Goal: Task Accomplishment & Management: Use online tool/utility

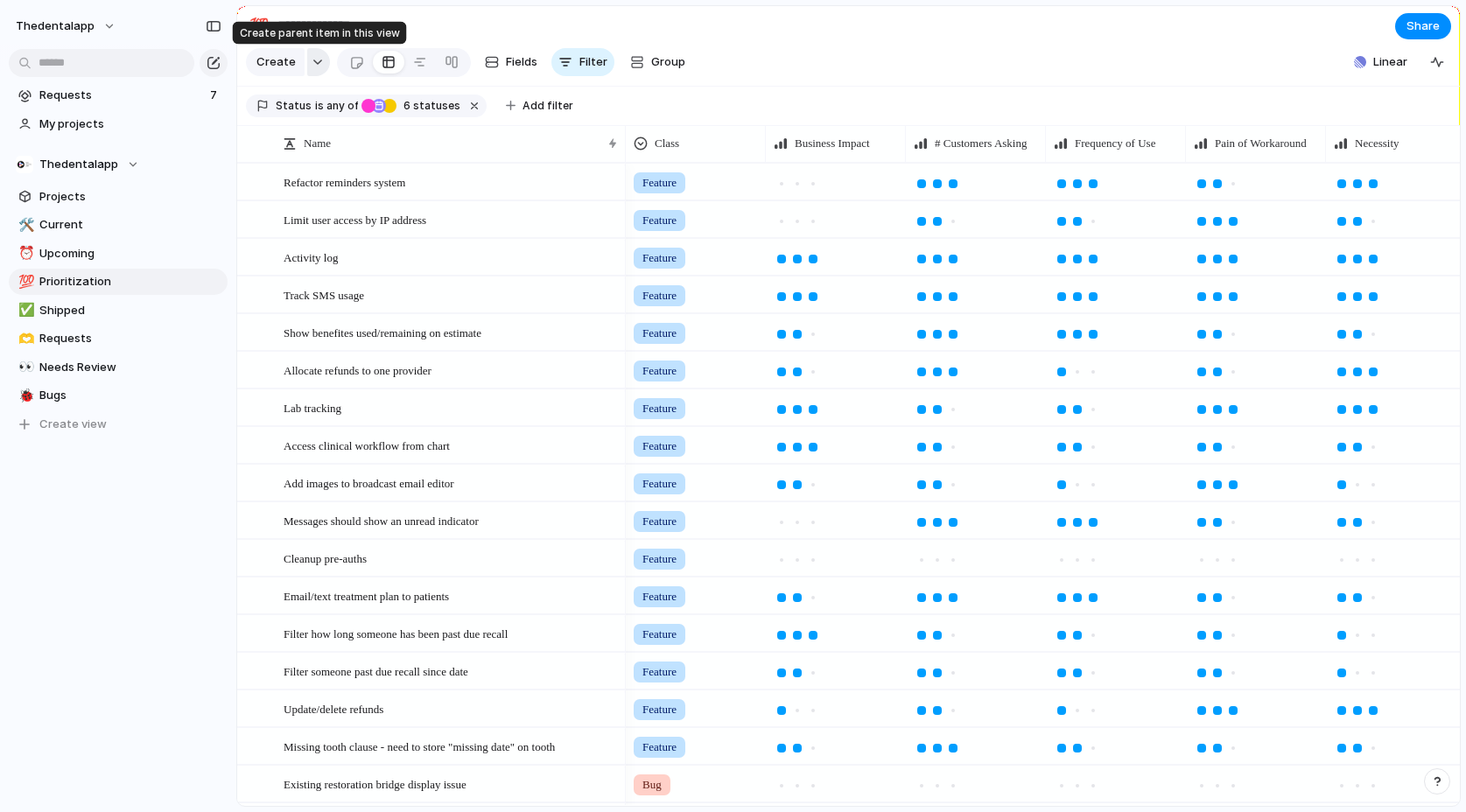
click at [318, 64] on div "button" at bounding box center [318, 61] width 12 height 7
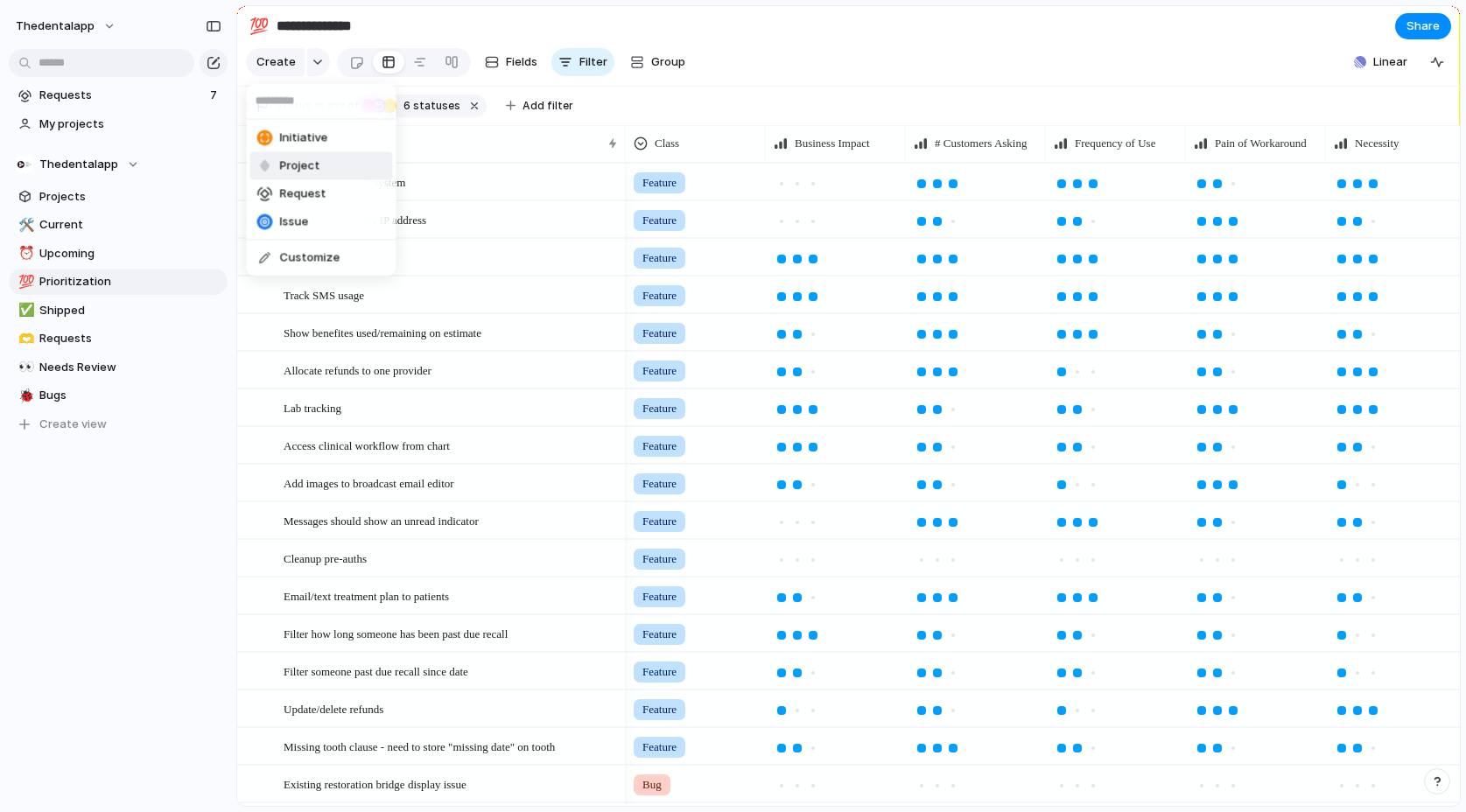
click at [311, 163] on span "Project" at bounding box center [300, 167] width 40 height 18
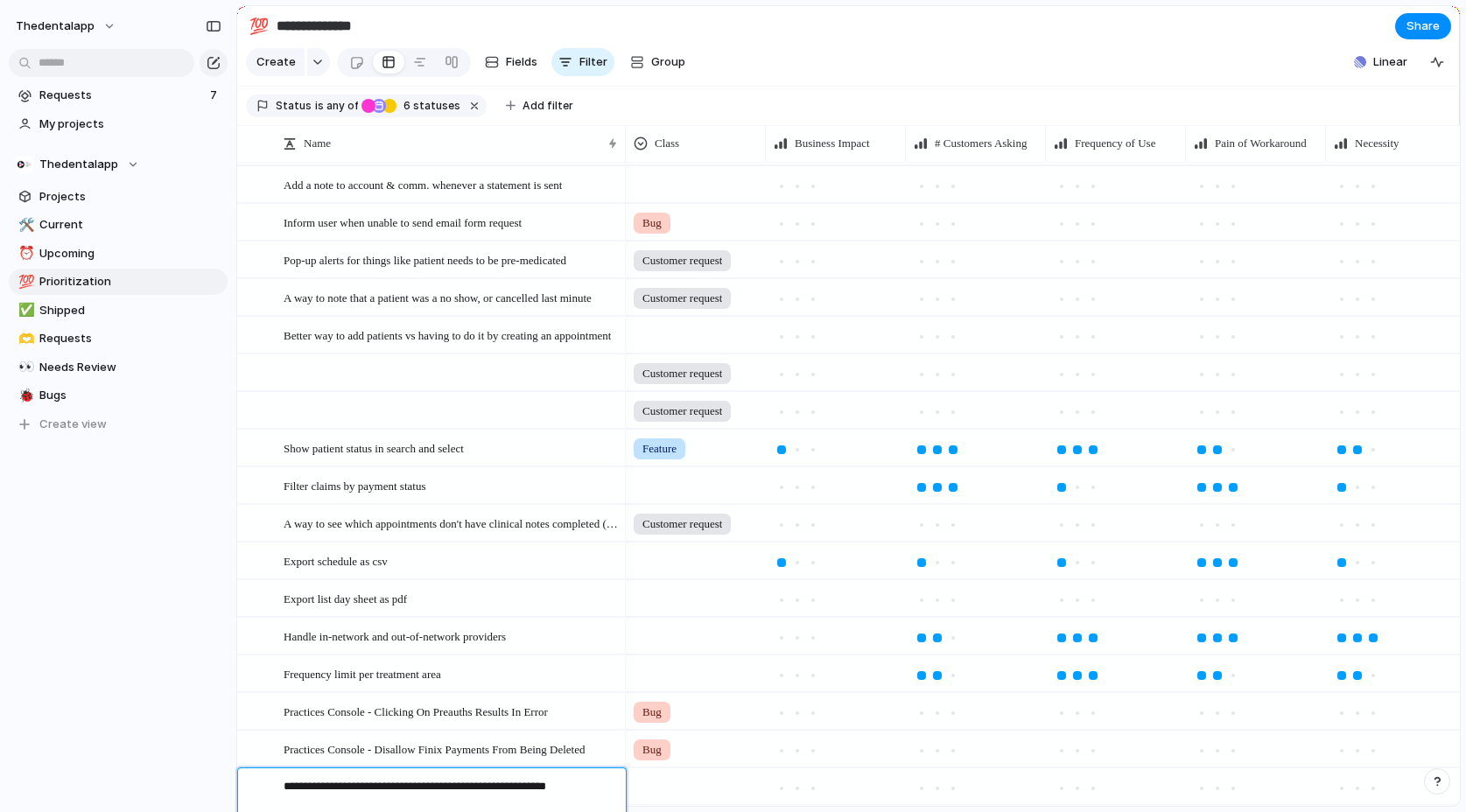
type textarea "**********"
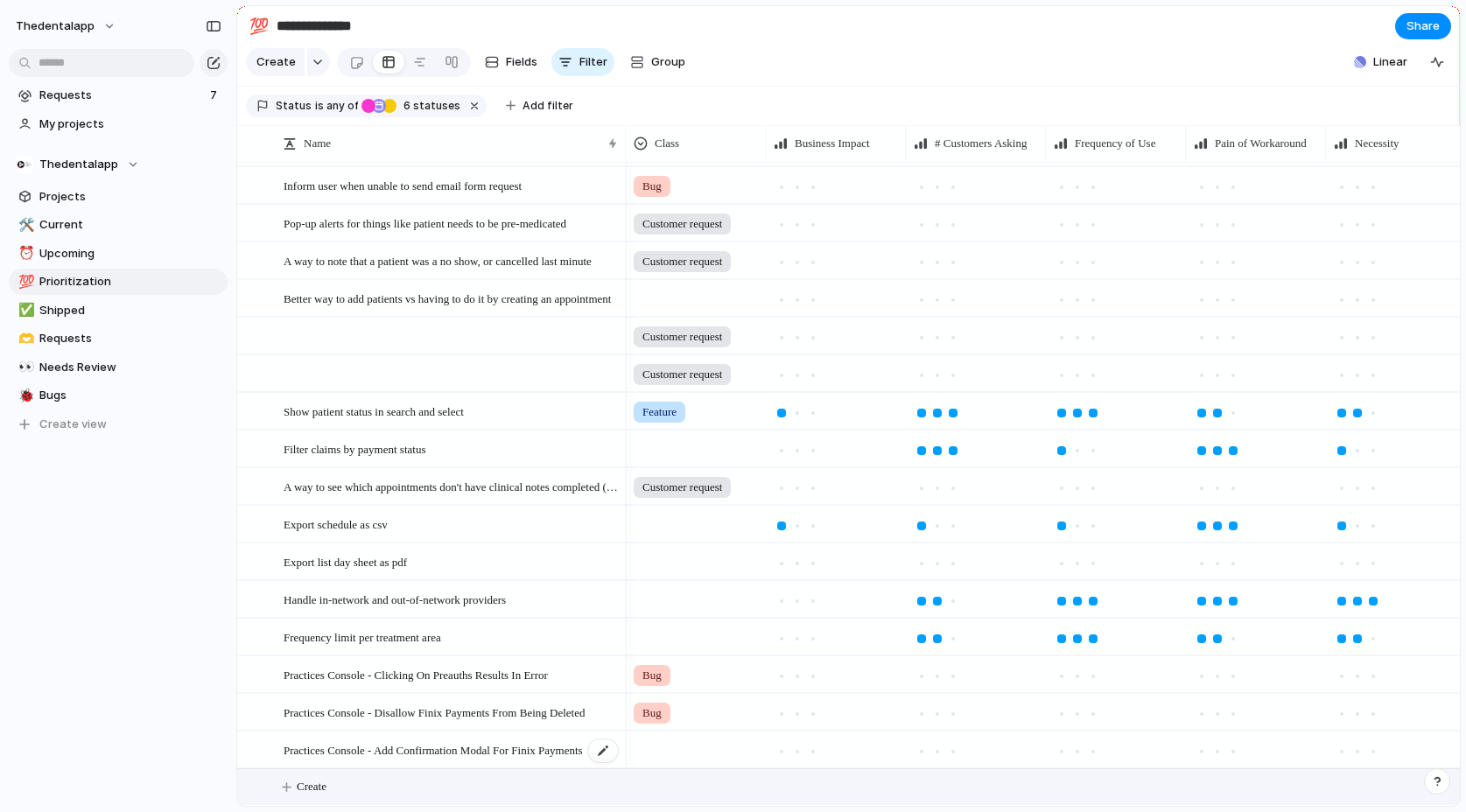
click at [423, 747] on span "Practices Console - Add Confirmation Modal For Finix Payments" at bounding box center [432, 749] width 299 height 20
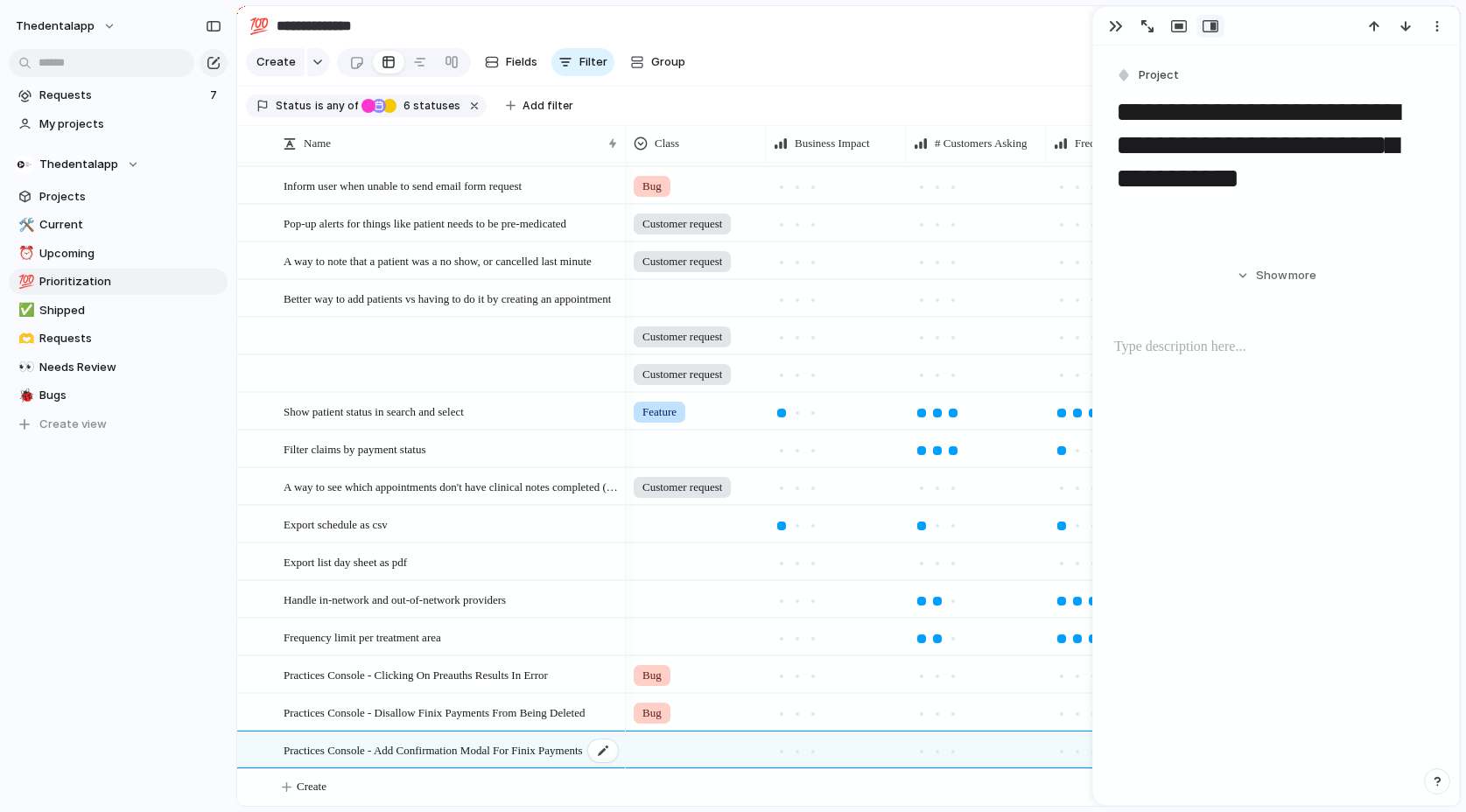
click at [423, 747] on span "Practices Console - Add Confirmation Modal For Finix Payments" at bounding box center [432, 749] width 299 height 20
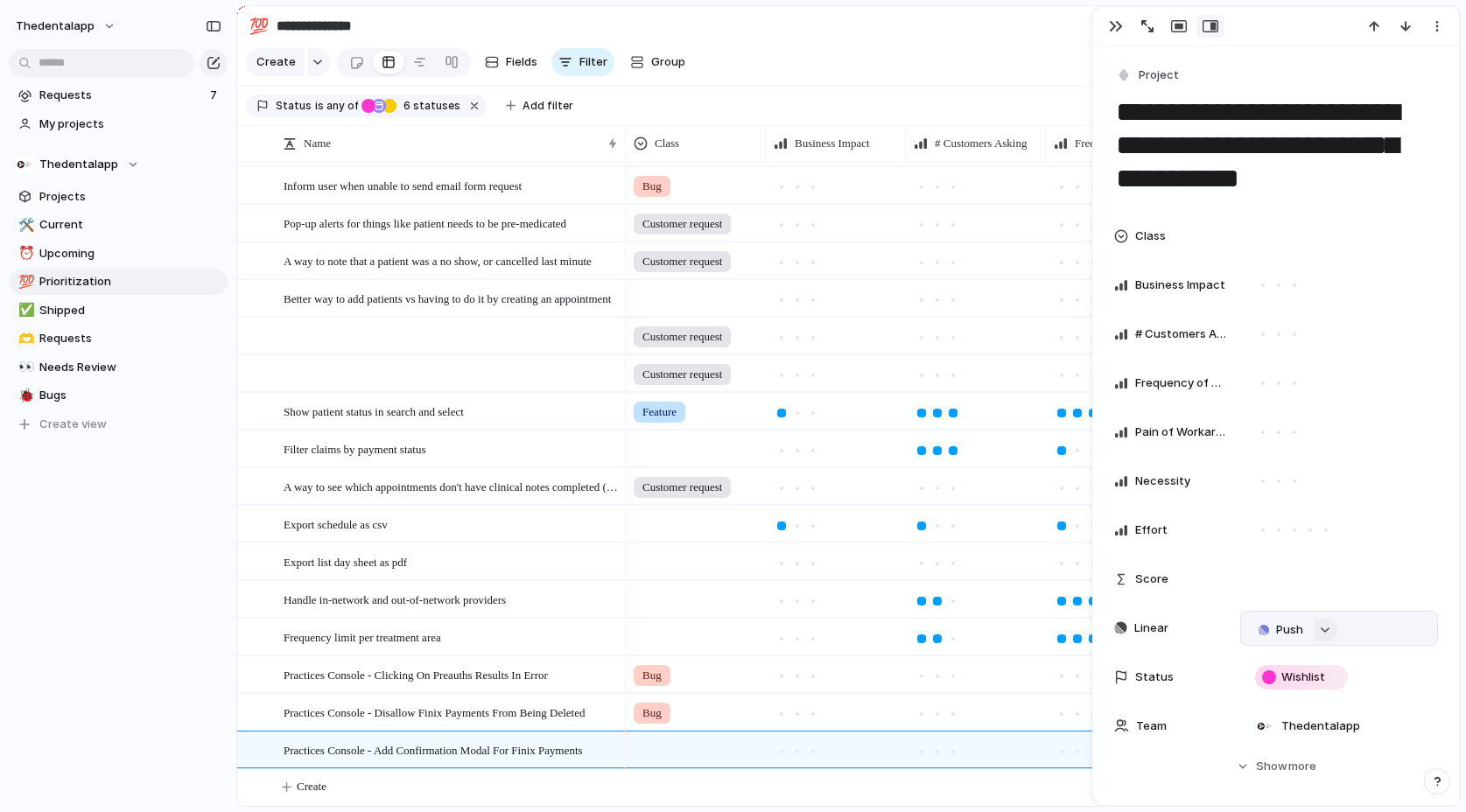
click at [1328, 629] on div "button" at bounding box center [1325, 629] width 12 height 7
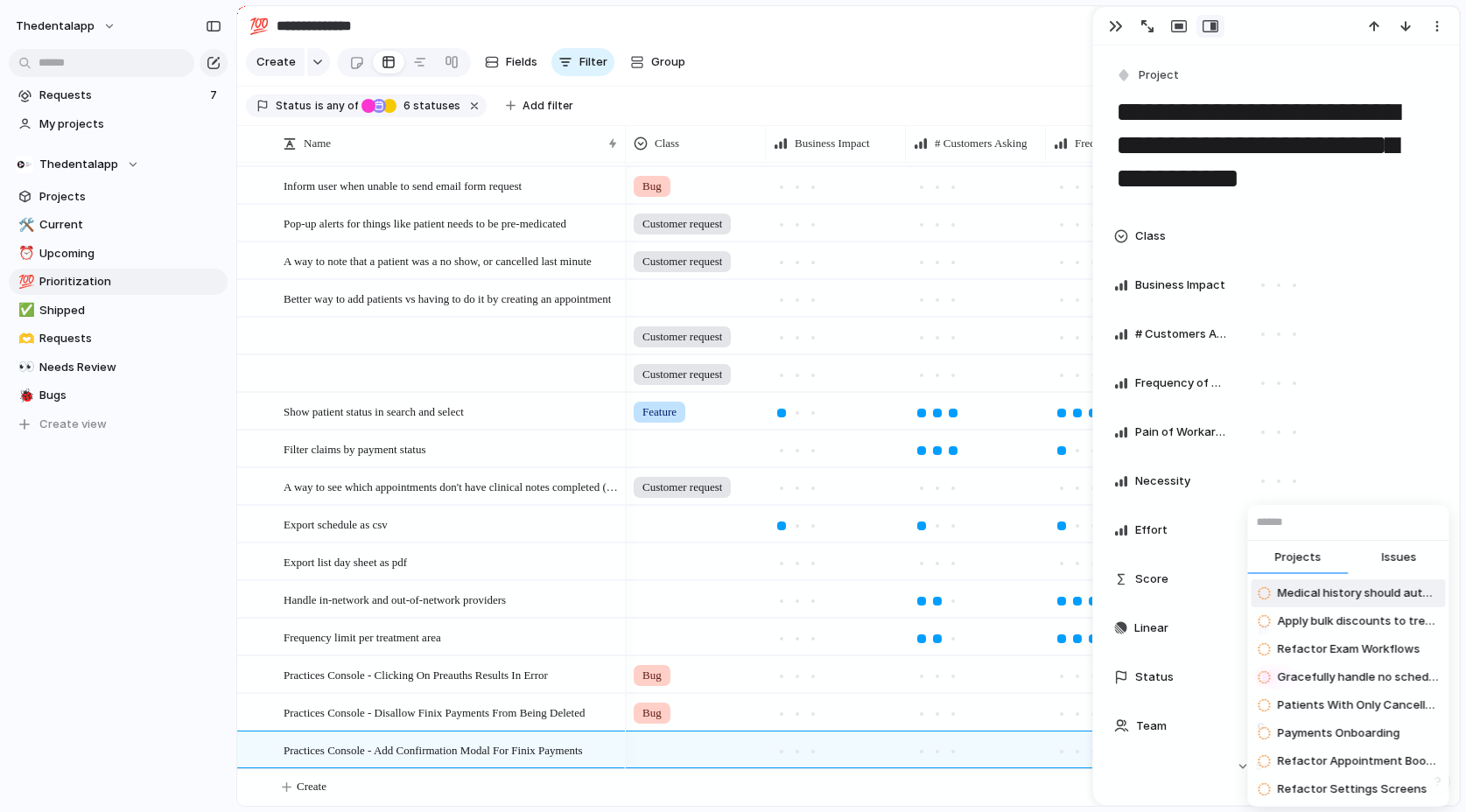
click at [1313, 452] on div "Projects Issues Medical history should auto-fill old values Apply bulk discount…" at bounding box center [733, 406] width 1466 height 812
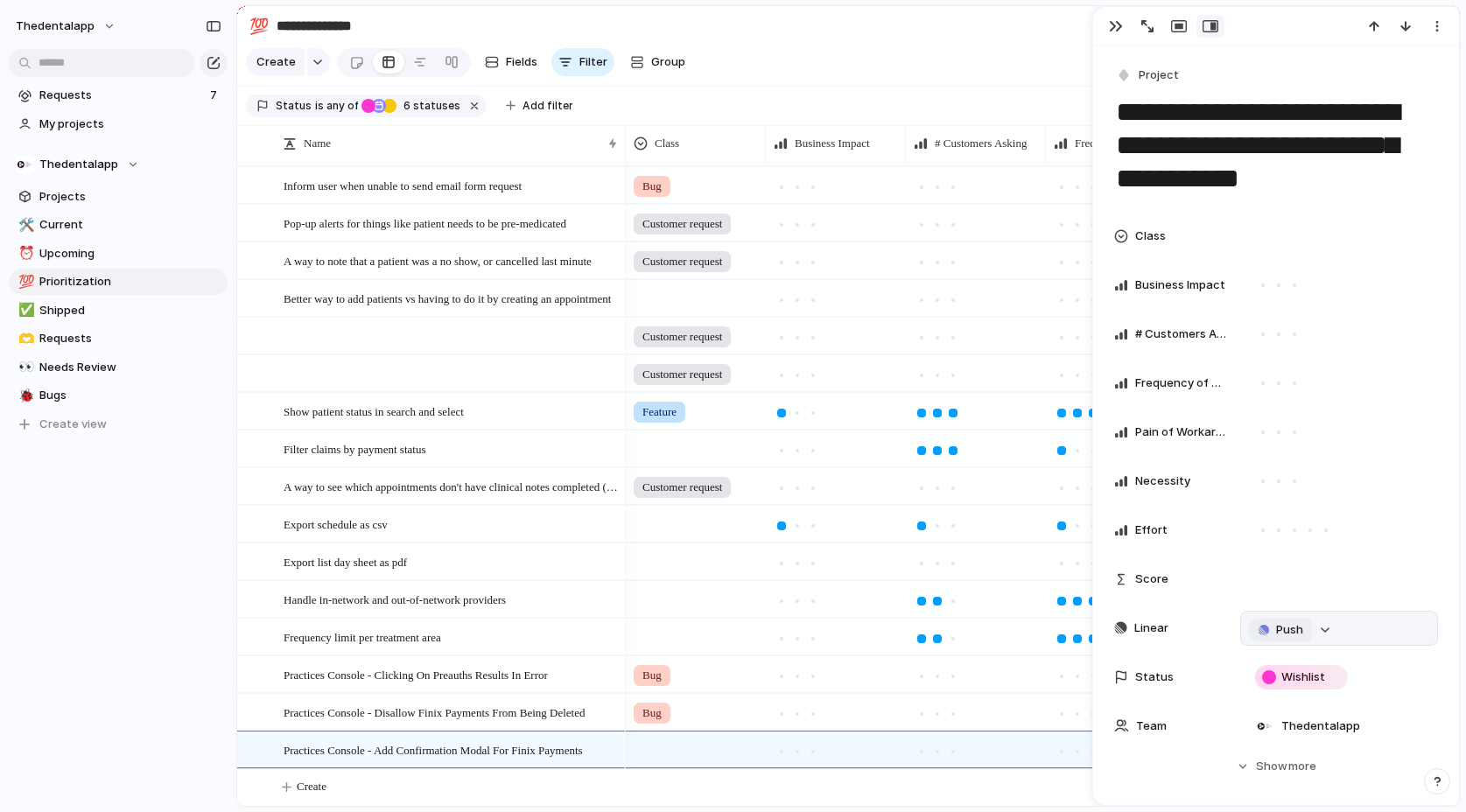
click at [1276, 628] on span "Push" at bounding box center [1289, 630] width 27 height 18
click at [1265, 660] on span "Project" at bounding box center [1261, 663] width 40 height 18
click at [1308, 784] on span "Engineering" at bounding box center [1316, 783] width 65 height 18
click at [1318, 631] on span "Practices Console - Add Confirmation Modal For Finix Payments" at bounding box center [1341, 628] width 107 height 18
